Goal: Transaction & Acquisition: Purchase product/service

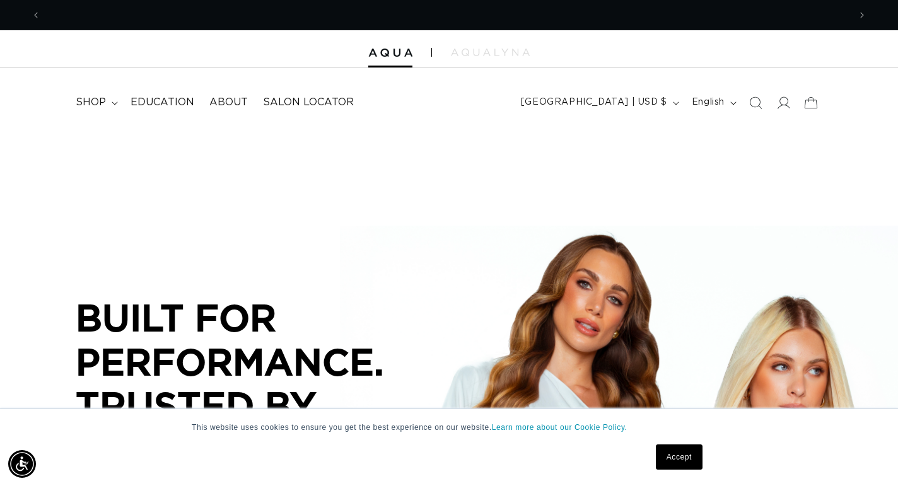
scroll to position [0, 809]
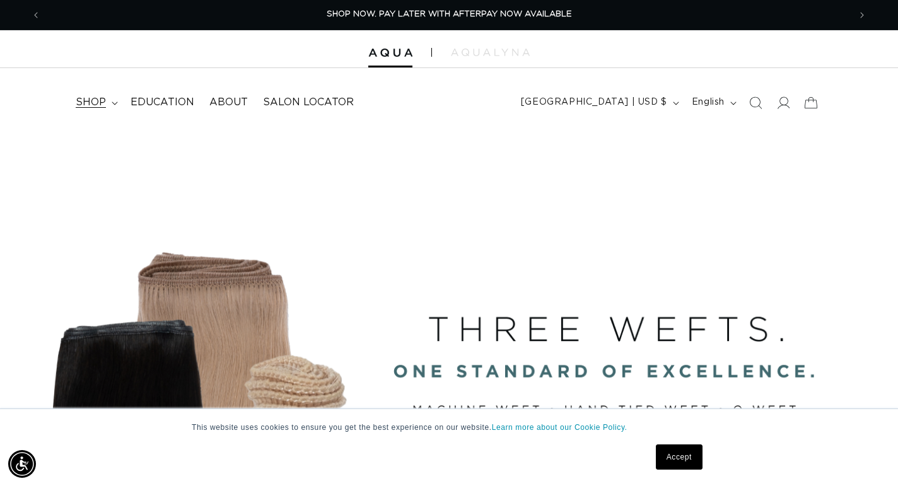
click at [97, 98] on span "shop" at bounding box center [91, 102] width 30 height 13
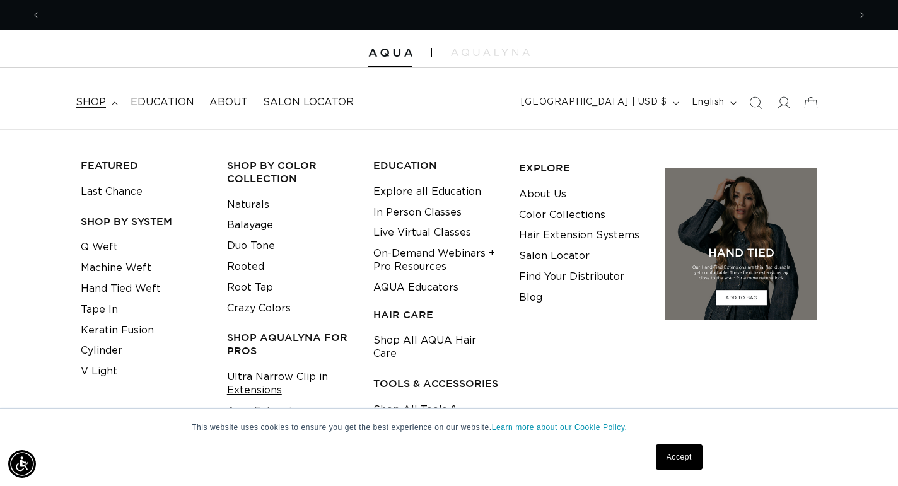
scroll to position [0, 0]
click at [258, 369] on link "Ultra Narrow Clip in Extensions" at bounding box center [290, 384] width 127 height 34
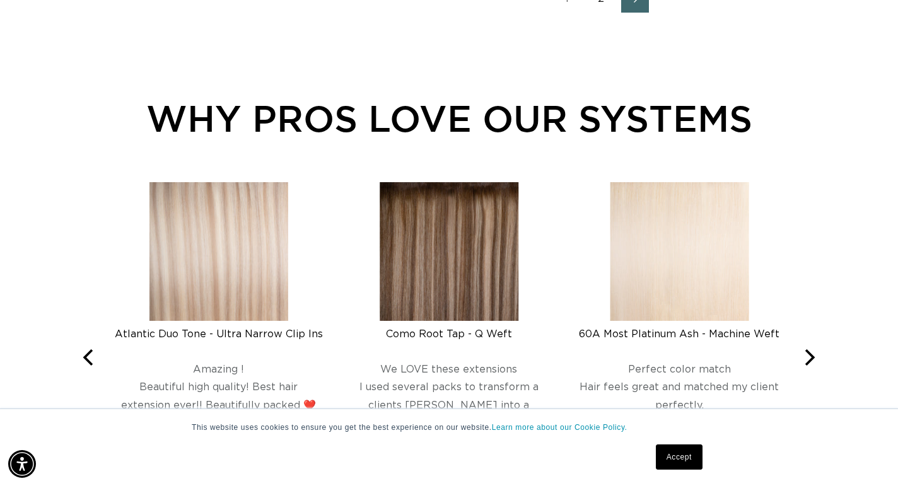
scroll to position [1925, 0]
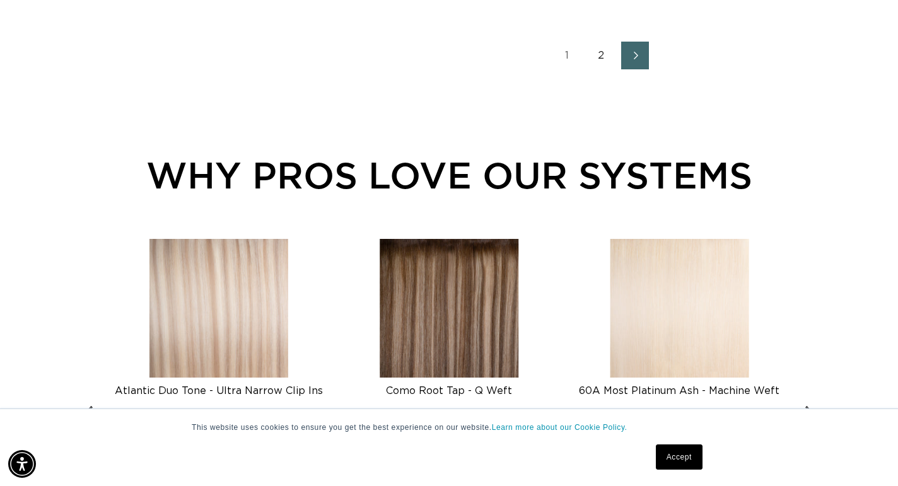
click at [214, 291] on img at bounding box center [219, 308] width 139 height 139
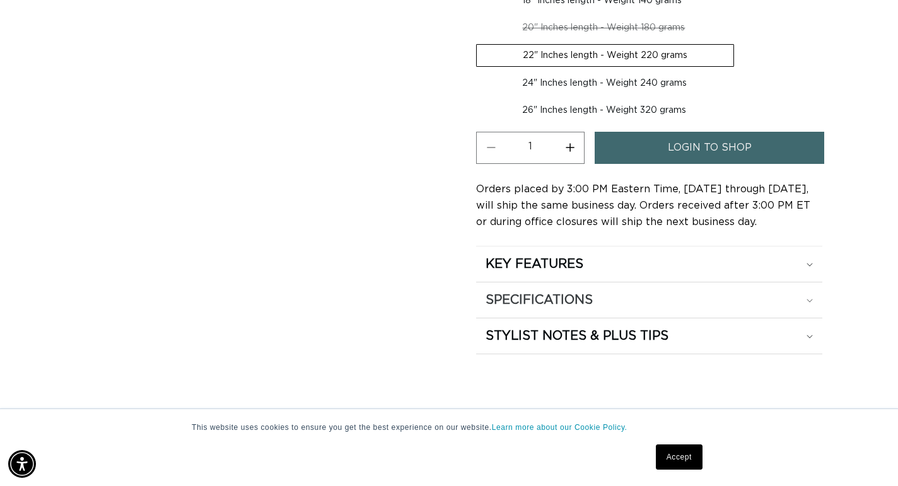
scroll to position [0, 1618]
click at [807, 297] on div "SPECIFICATIONS" at bounding box center [649, 300] width 327 height 16
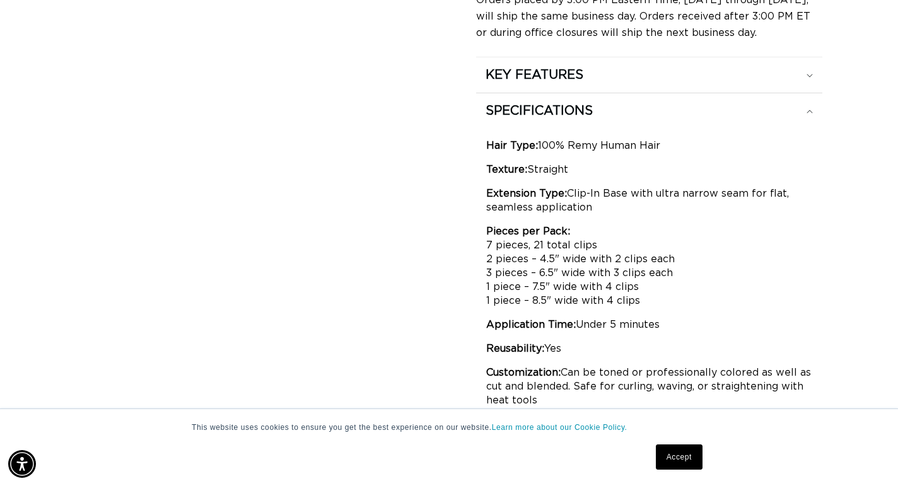
scroll to position [0, 0]
